Goal: Share content: Share content

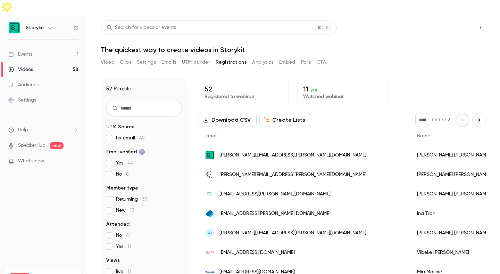
click at [456, 20] on button "Share" at bounding box center [455, 27] width 27 height 14
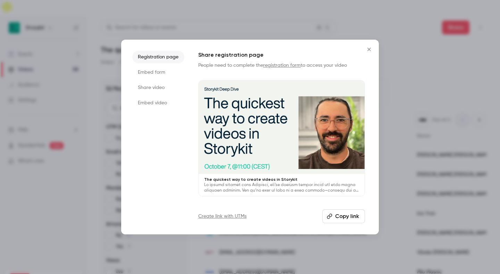
click at [163, 87] on li "Share video" at bounding box center [158, 87] width 52 height 13
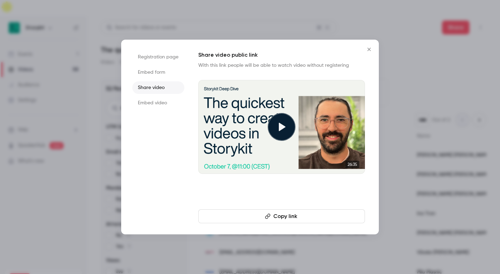
click at [166, 101] on li "Embed video" at bounding box center [158, 103] width 52 height 13
click at [165, 72] on li "Embed form" at bounding box center [158, 72] width 52 height 13
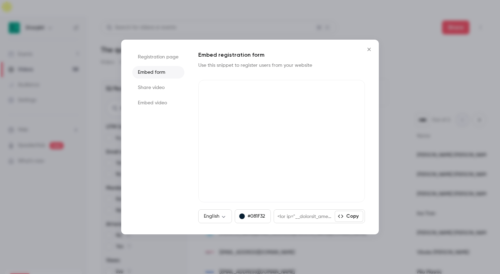
click at [171, 55] on li "Registration page" at bounding box center [158, 57] width 52 height 13
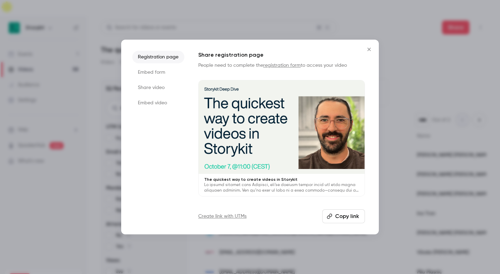
click at [356, 220] on button "Copy link" at bounding box center [343, 216] width 43 height 14
click at [388, 41] on div at bounding box center [250, 137] width 500 height 274
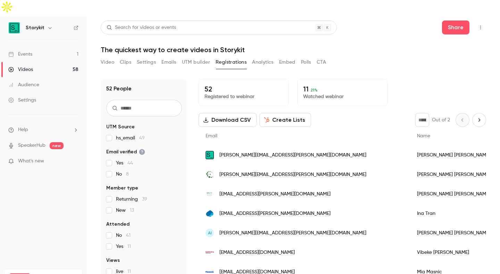
click at [327, 57] on div "Video Clips Settings Emails UTM builder Registrations Analytics Embed Polls CTA" at bounding box center [293, 64] width 385 height 14
click at [325, 57] on button "CTA" at bounding box center [321, 62] width 9 height 11
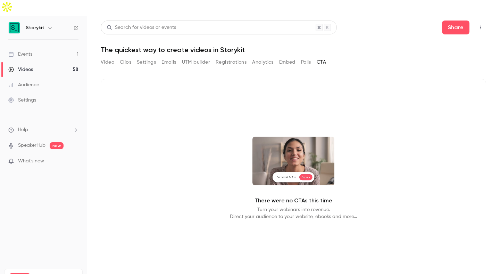
click at [293, 57] on button "Embed" at bounding box center [287, 62] width 16 height 11
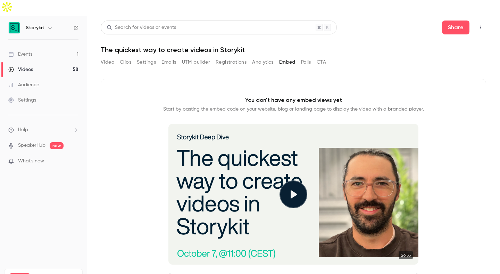
click at [302, 57] on button "Polls" at bounding box center [306, 62] width 10 height 11
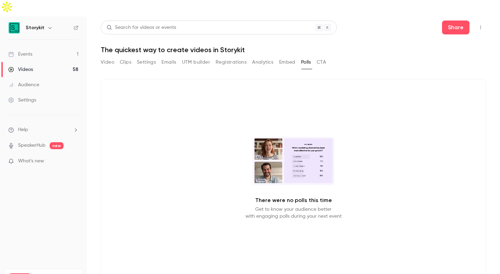
click at [258, 57] on button "Analytics" at bounding box center [263, 62] width 22 height 11
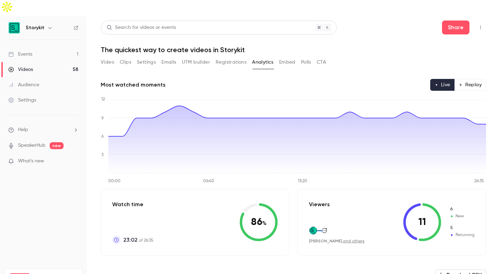
click at [195, 57] on button "UTM builder" at bounding box center [196, 62] width 28 height 11
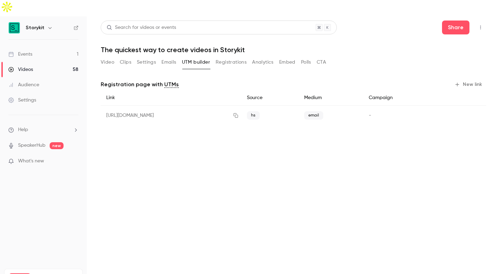
click at [165, 57] on button "Emails" at bounding box center [168, 62] width 15 height 11
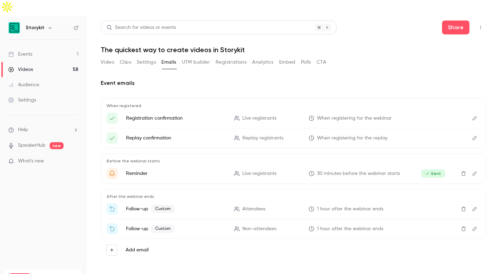
click at [122, 57] on button "Clips" at bounding box center [125, 62] width 11 height 11
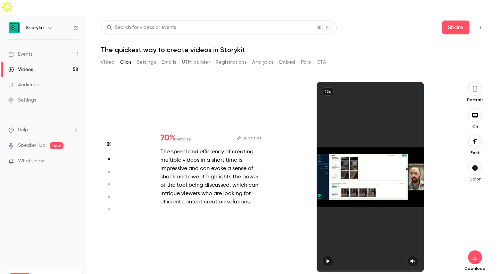
type input "*"
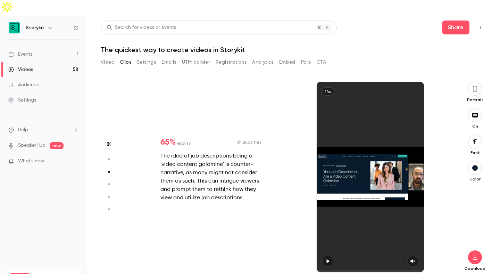
type input "*"
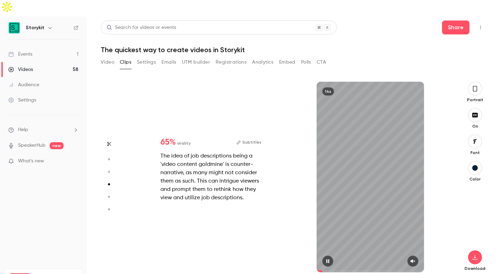
scroll to position [588, 0]
type input "*"
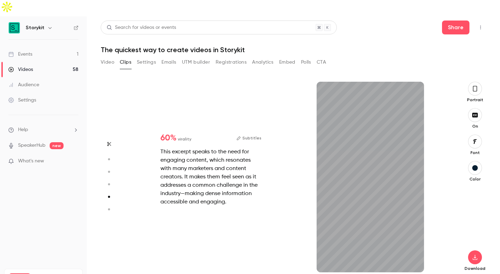
type input "*"
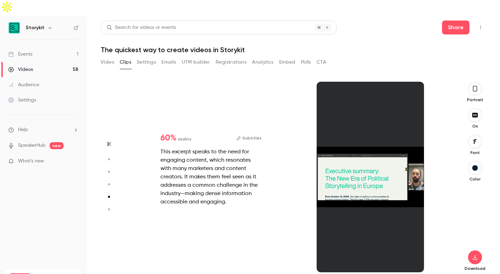
type input "*"
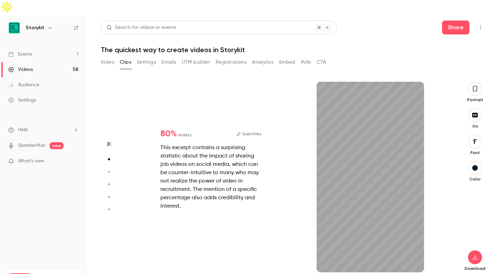
scroll to position [196, 0]
click at [252, 130] on button "Subtitles" at bounding box center [248, 134] width 25 height 8
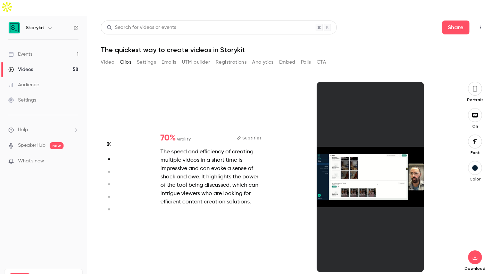
type input "*"
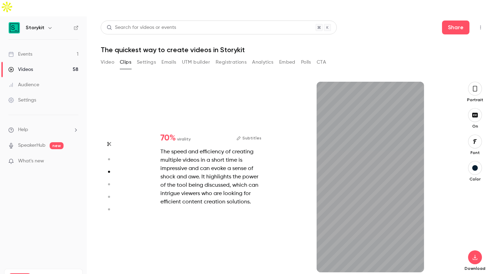
scroll to position [392, 0]
click at [362, 166] on div "12s" at bounding box center [370, 177] width 107 height 190
click at [476, 85] on icon "button" at bounding box center [475, 89] width 6 height 8
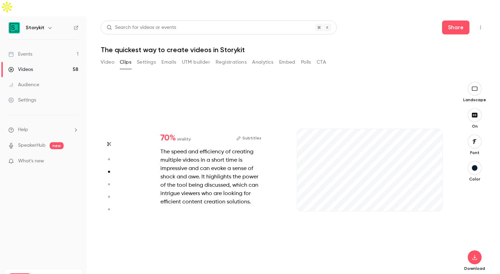
click at [476, 86] on icon "button" at bounding box center [475, 89] width 8 height 6
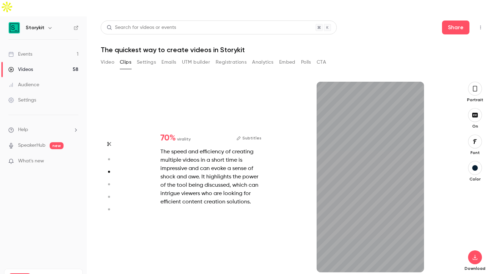
click at [476, 85] on icon "button" at bounding box center [475, 89] width 6 height 8
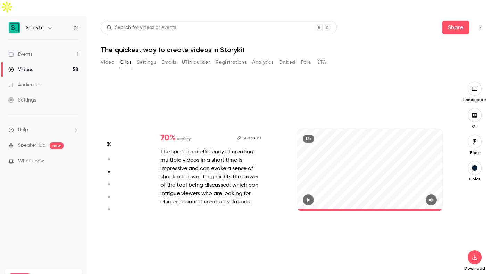
click at [308, 197] on icon "button" at bounding box center [309, 199] width 6 height 5
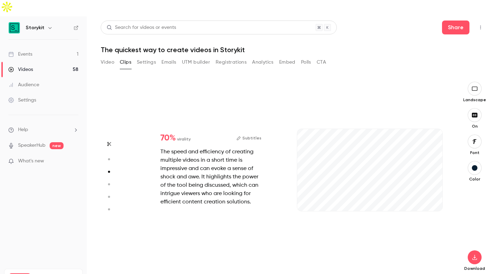
click at [251, 134] on button "Subtitles" at bounding box center [248, 138] width 25 height 8
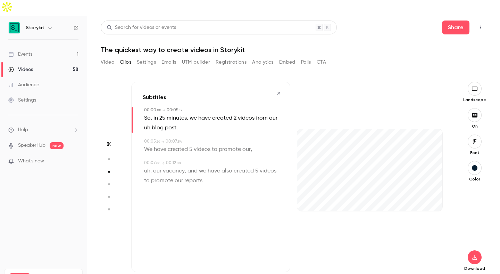
click at [147, 123] on span "uh" at bounding box center [147, 128] width 6 height 10
type input "*"
click at [150, 135] on button "Edit" at bounding box center [145, 140] width 24 height 11
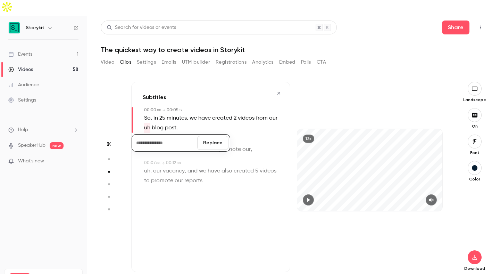
click at [225, 113] on p "So , in 25 minutes , we have created 2 videos from our uh blog post ." at bounding box center [211, 122] width 135 height 19
click at [148, 123] on span "uh" at bounding box center [147, 128] width 6 height 10
click at [148, 135] on button "Edit" at bounding box center [145, 140] width 24 height 11
click at [215, 136] on button "Replace" at bounding box center [212, 143] width 31 height 14
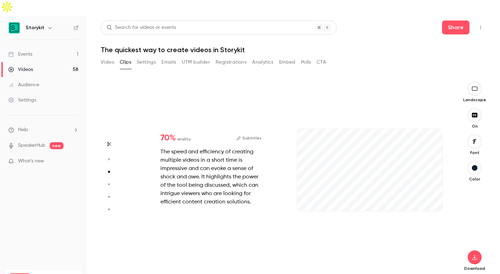
click at [255, 134] on button "Subtitles" at bounding box center [248, 138] width 25 height 8
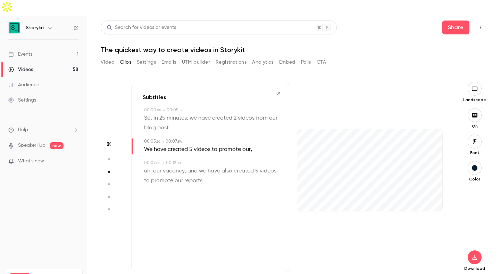
click at [149, 166] on span "uh" at bounding box center [147, 171] width 6 height 10
type input "***"
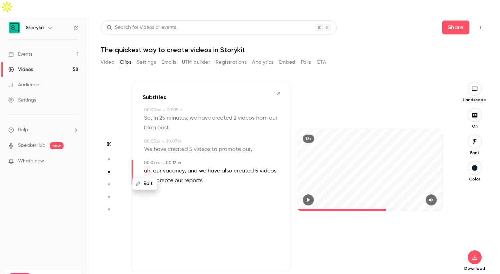
click at [148, 178] on button "Edit" at bounding box center [145, 183] width 24 height 11
click at [216, 179] on button "Replace" at bounding box center [212, 186] width 31 height 14
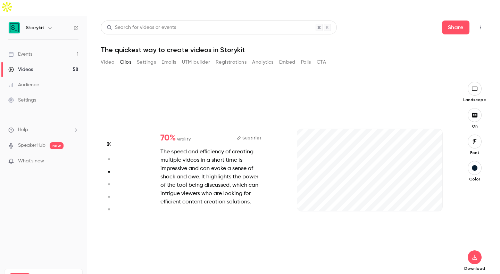
click at [471, 248] on div "Download" at bounding box center [474, 229] width 23 height 84
click at [476, 255] on icon "button" at bounding box center [474, 257] width 5 height 5
click at [418, 235] on span "High quality requires longer processing" at bounding box center [422, 234] width 79 height 7
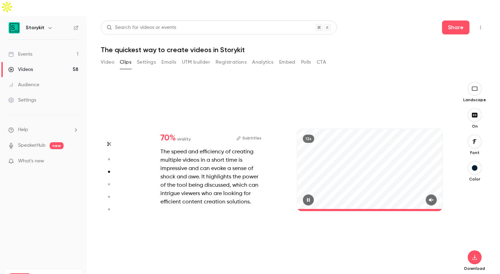
type input "*"
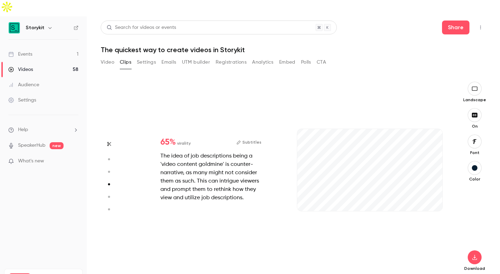
scroll to position [588, 0]
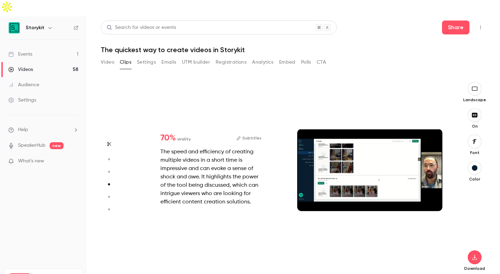
type input "*"
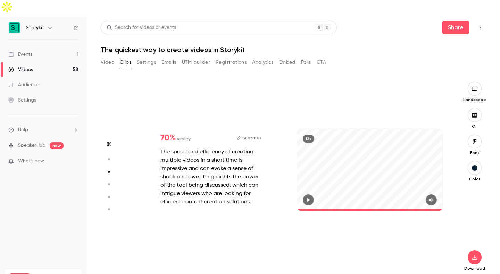
scroll to position [392, 0]
click at [451, 20] on button "Share" at bounding box center [455, 27] width 27 height 14
type input "****"
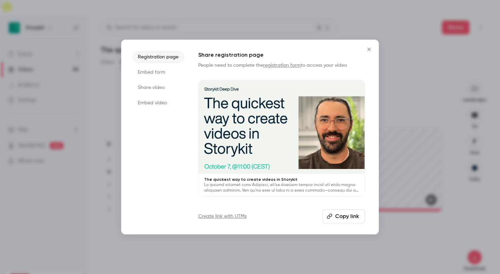
click at [160, 88] on li "Share video" at bounding box center [158, 87] width 52 height 13
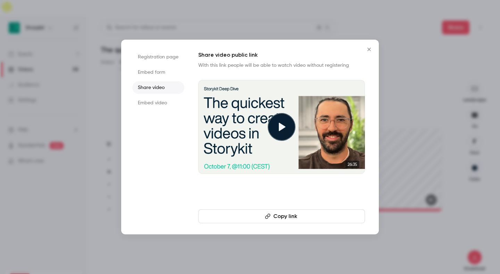
click at [289, 215] on button "Copy link" at bounding box center [281, 216] width 167 height 14
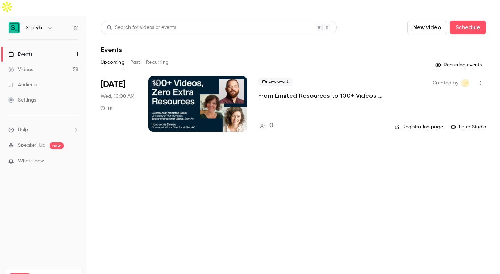
click at [42, 62] on link "Videos 58" at bounding box center [43, 69] width 87 height 15
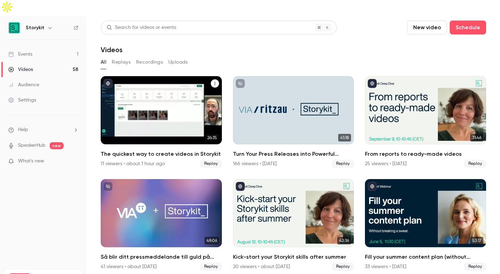
click at [186, 87] on div "The quickest way to create videos in Storykit" at bounding box center [161, 110] width 121 height 68
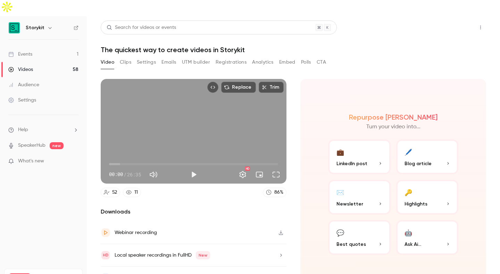
click at [455, 20] on button "Share" at bounding box center [455, 27] width 27 height 14
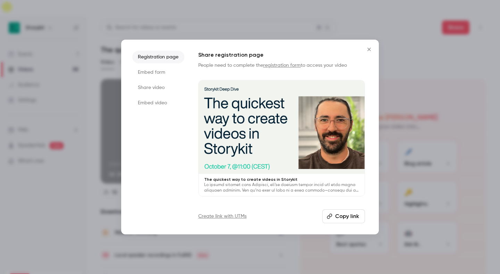
click at [338, 216] on button "Copy link" at bounding box center [343, 216] width 43 height 14
click at [352, 218] on button "Copy link" at bounding box center [343, 216] width 43 height 14
